Goal: Register for event/course

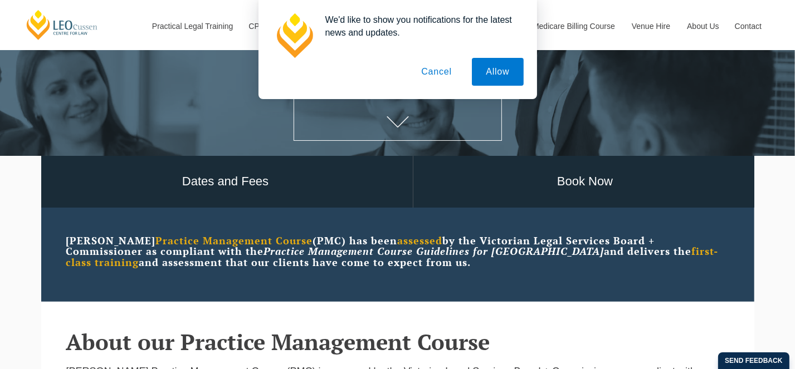
click at [432, 75] on button "Cancel" at bounding box center [436, 72] width 59 height 28
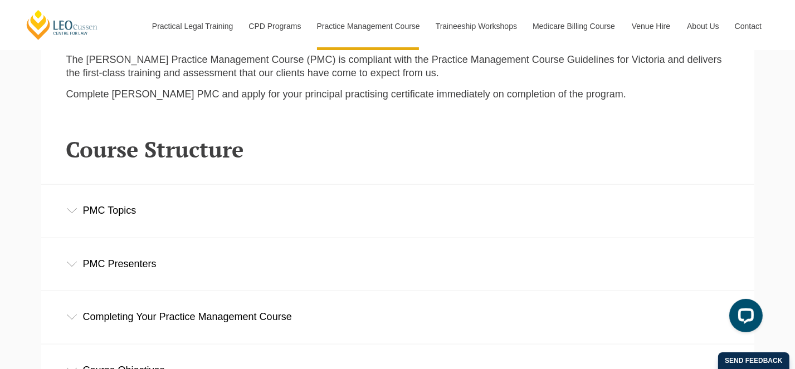
scroll to position [1449, 0]
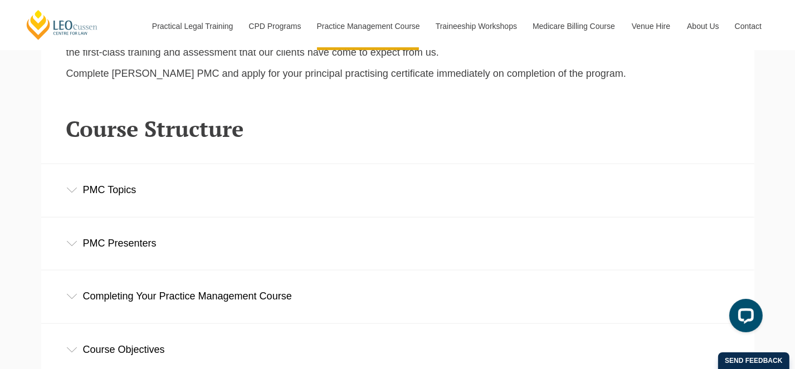
click at [81, 194] on div "PMC Topics" at bounding box center [397, 190] width 713 height 52
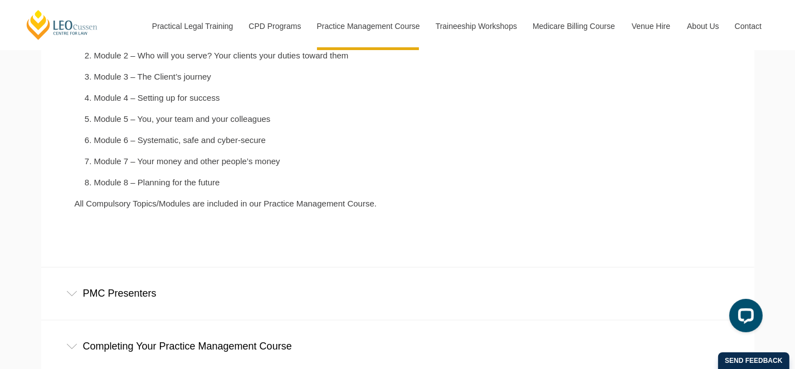
scroll to position [1672, 0]
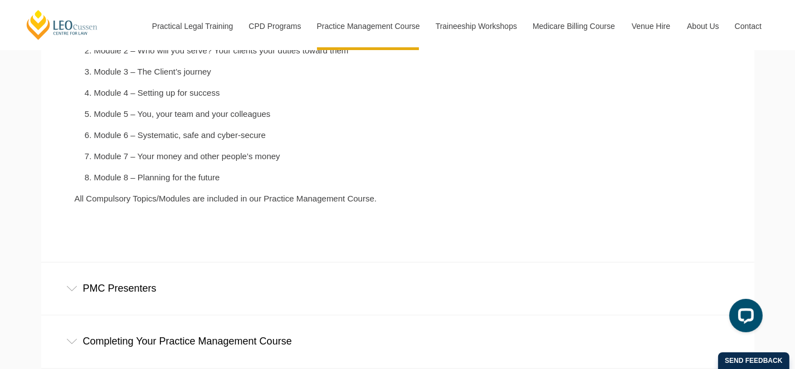
click at [83, 294] on div "PMC Presenters" at bounding box center [397, 289] width 713 height 52
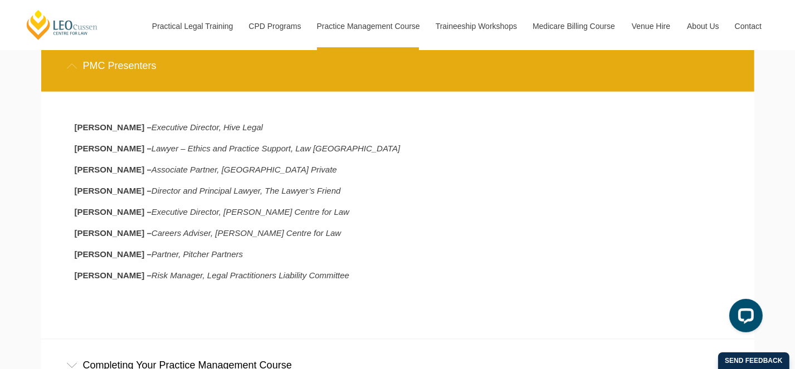
scroll to position [2062, 0]
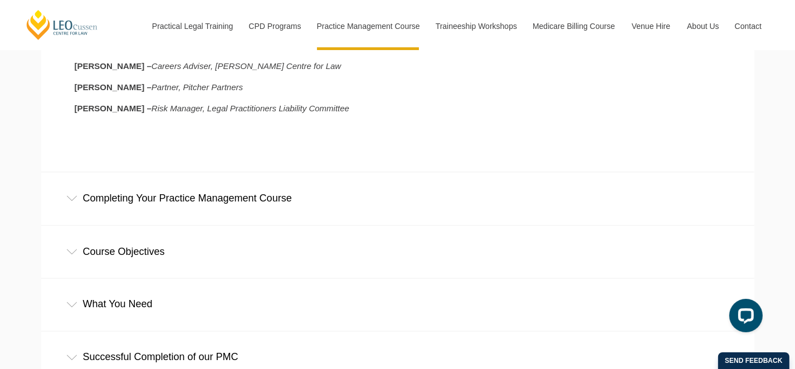
click at [89, 215] on div "Completing Your Practice Management Course" at bounding box center [397, 199] width 713 height 52
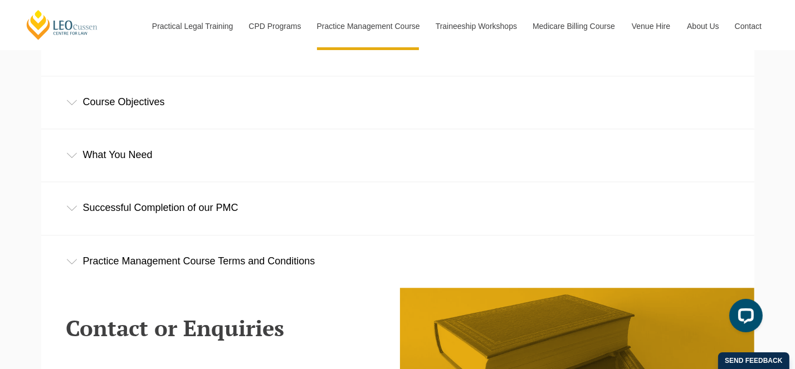
scroll to position [2731, 0]
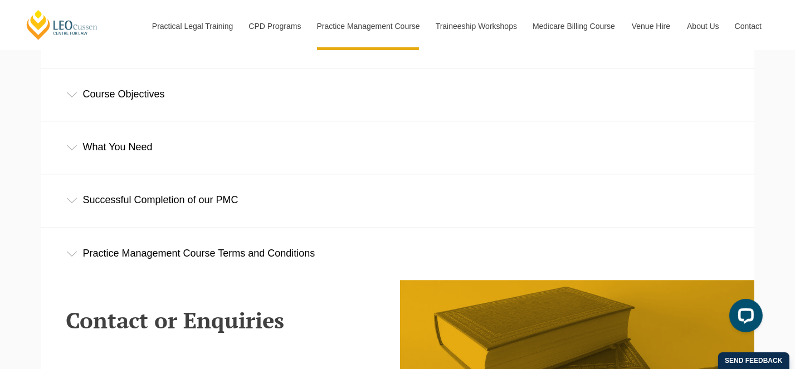
click at [86, 120] on div "Course Objectives" at bounding box center [397, 95] width 713 height 52
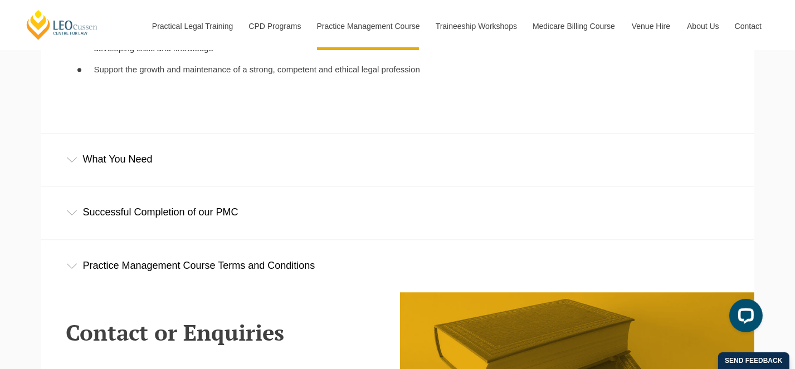
scroll to position [2954, 0]
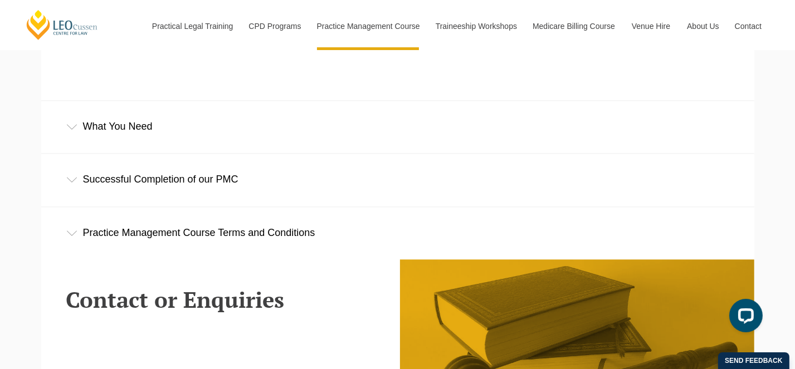
click at [66, 146] on div "What You Need" at bounding box center [397, 127] width 713 height 52
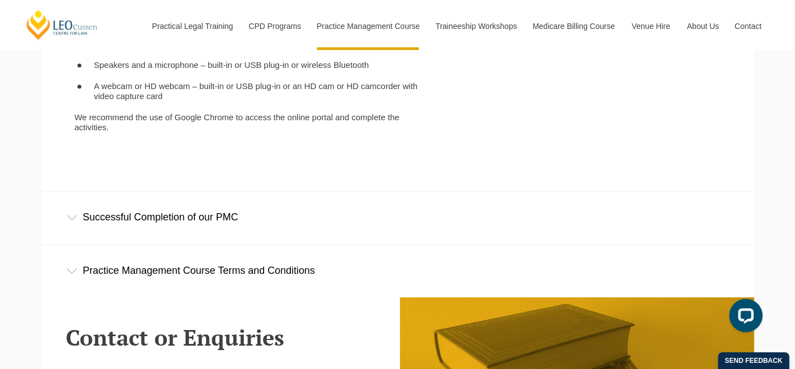
scroll to position [3232, 0]
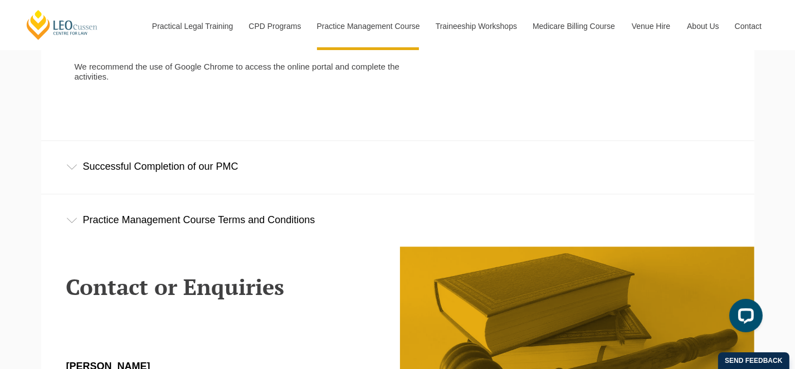
click at [90, 182] on div "Successful Completion of our PMC" at bounding box center [397, 167] width 713 height 52
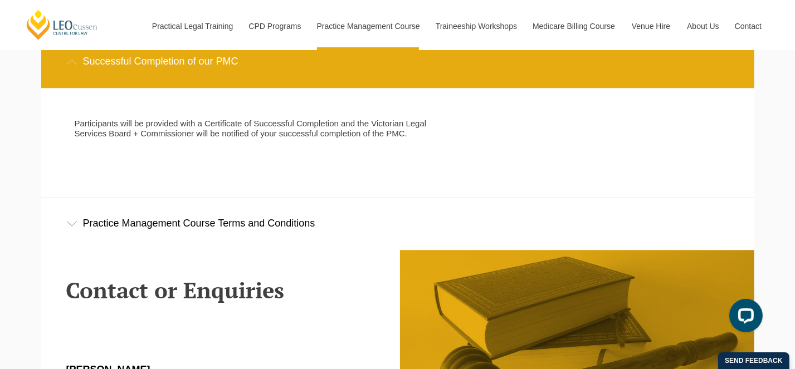
scroll to position [3344, 0]
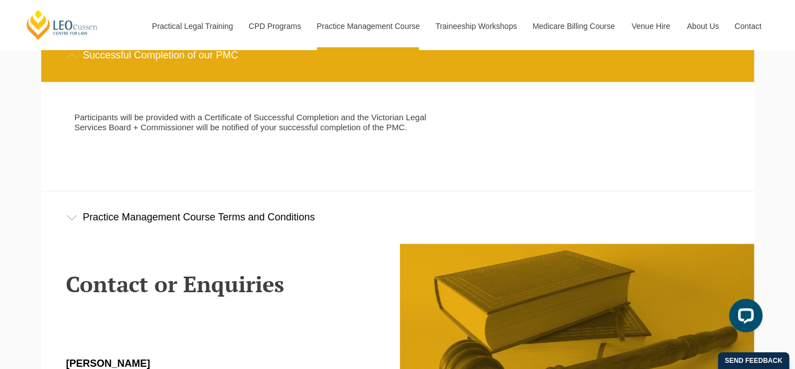
click at [98, 227] on div "Practice Management Course Terms and Conditions" at bounding box center [397, 218] width 713 height 52
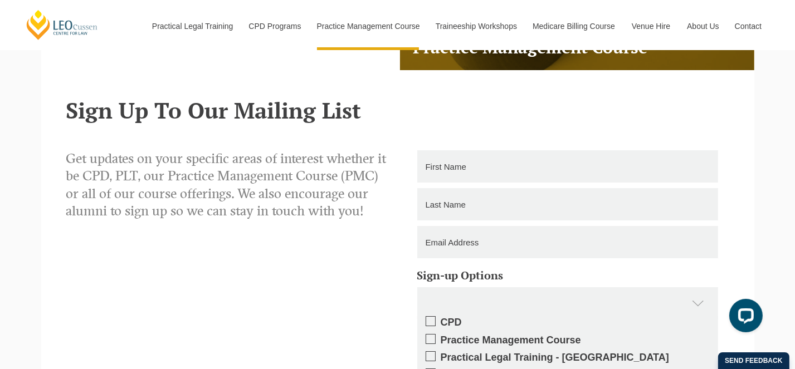
scroll to position [4236, 0]
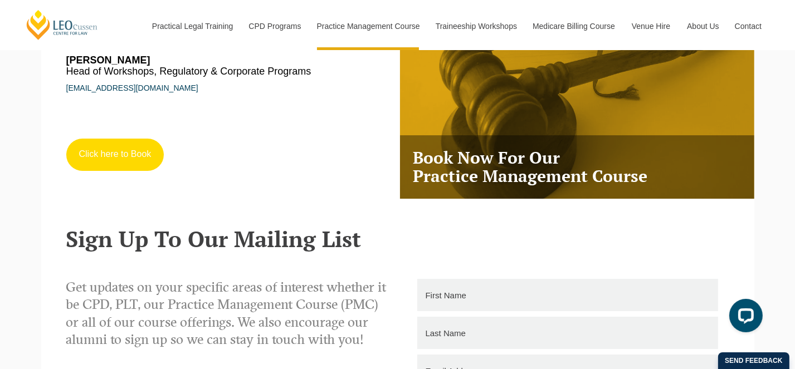
click at [125, 147] on link "Click here to Book" at bounding box center [115, 155] width 98 height 32
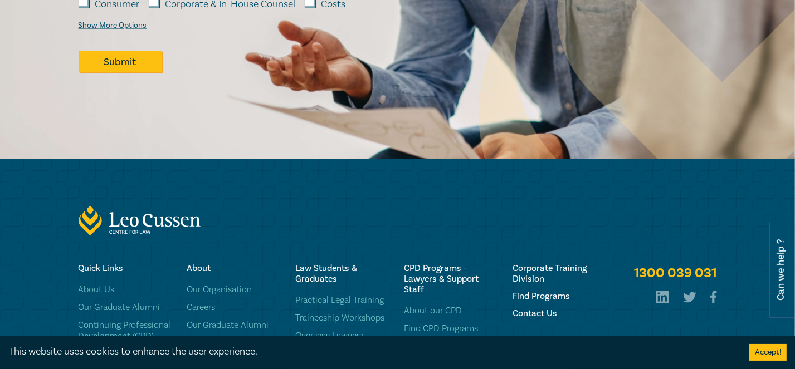
scroll to position [2062, 0]
